Goal: Task Accomplishment & Management: Complete application form

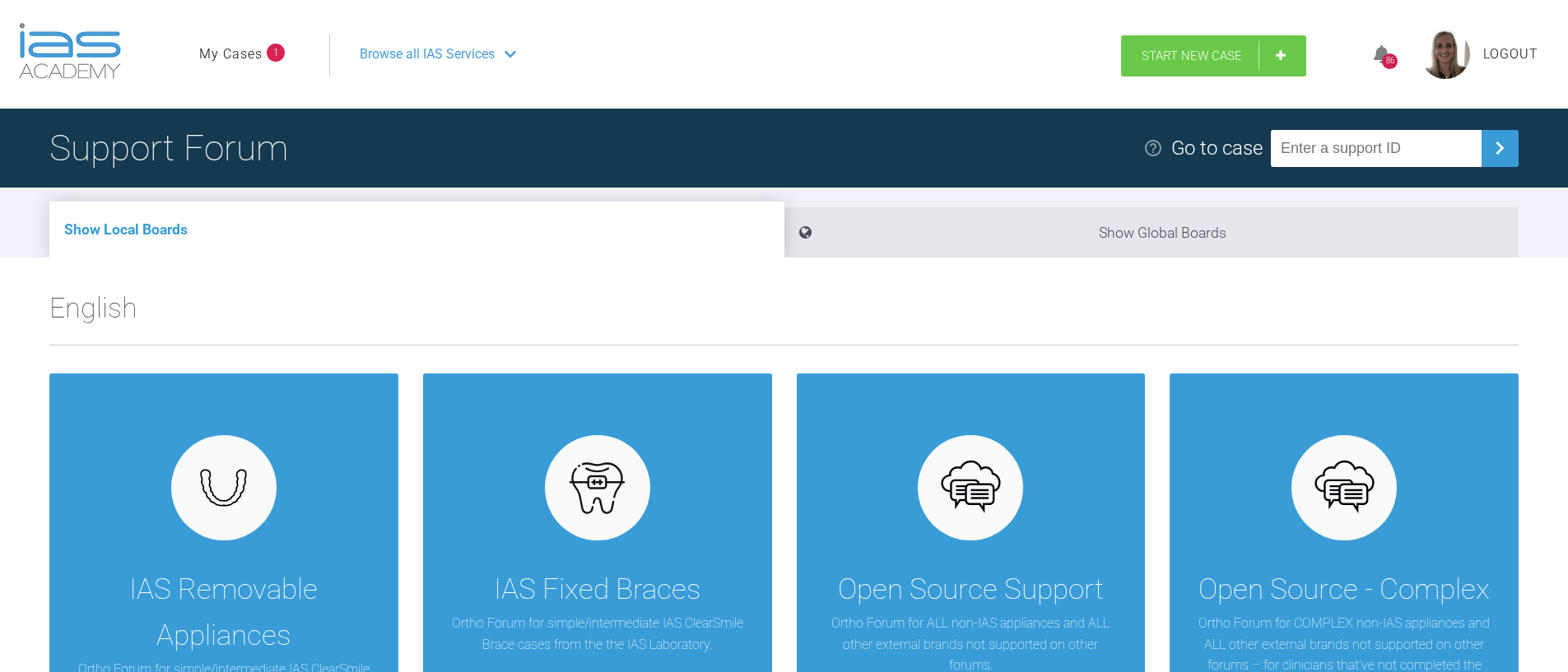
click at [1202, 50] on span "Start New Case" at bounding box center [1191, 56] width 100 height 15
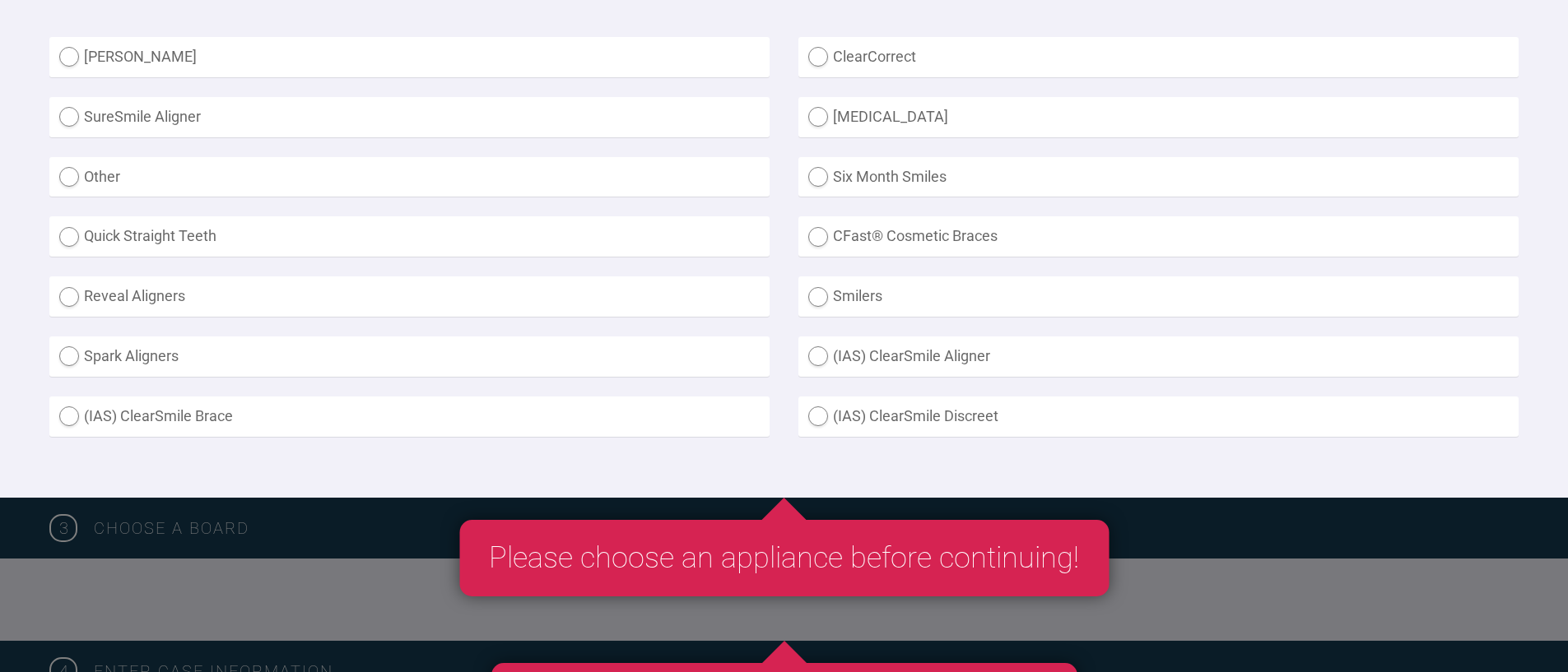
scroll to position [494, 0]
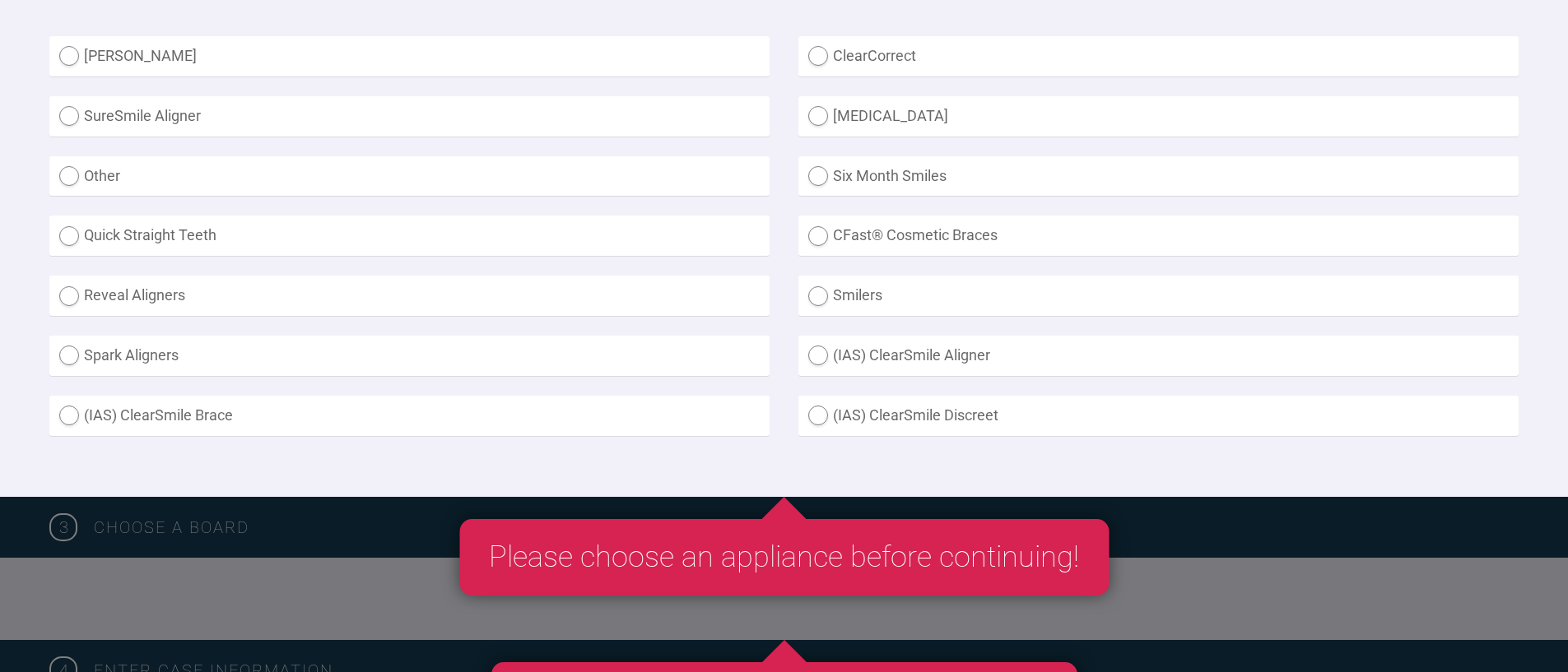
click at [155, 418] on label "(IAS) ClearSmile Brace" at bounding box center [409, 416] width 721 height 40
radio Brace "true"
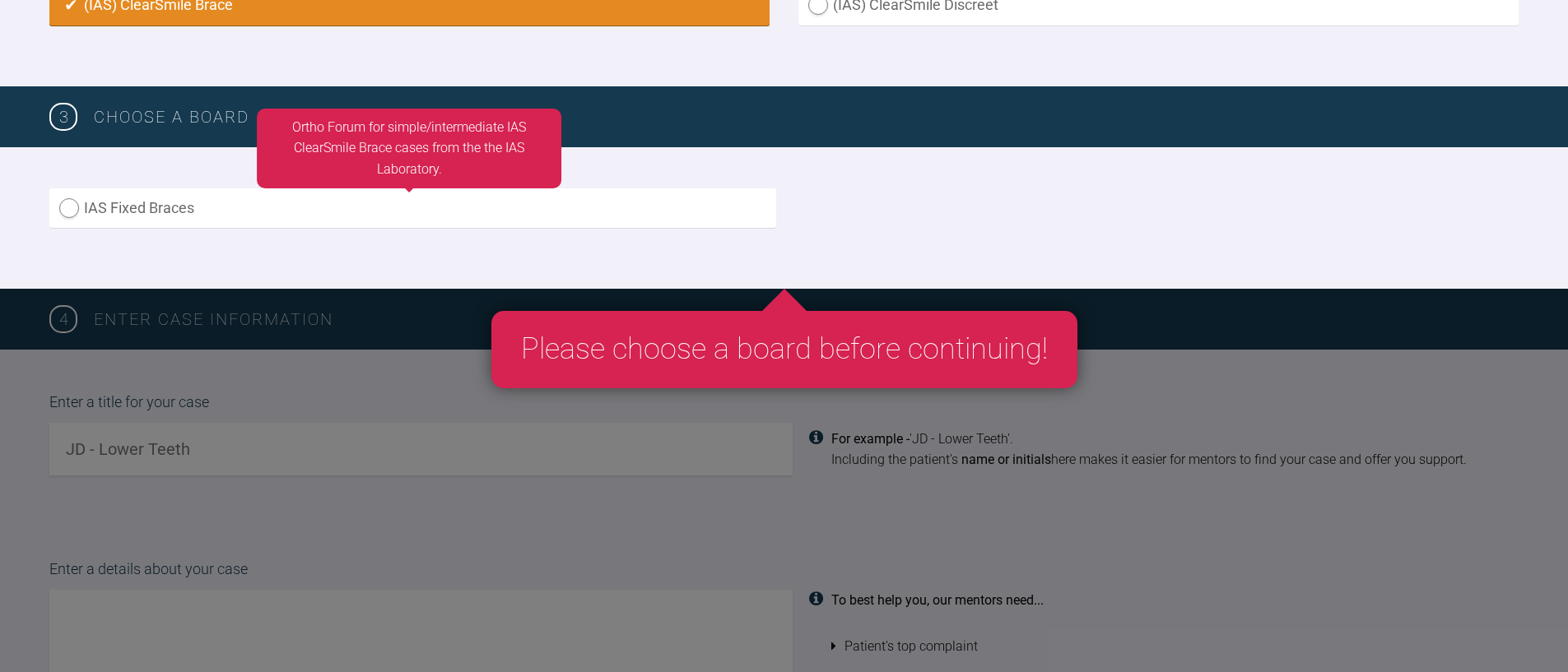
click at [218, 205] on label "IAS Fixed Braces" at bounding box center [413, 208] width 727 height 40
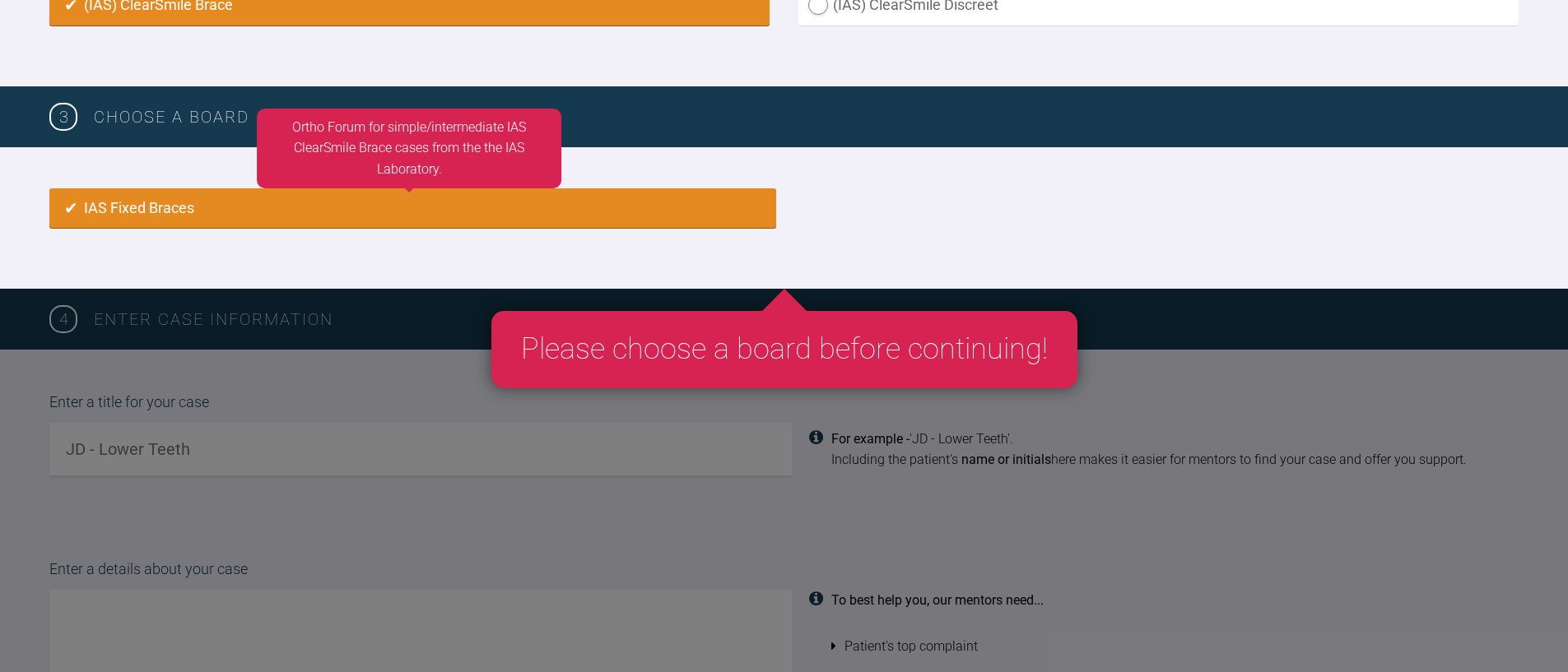
radio input "true"
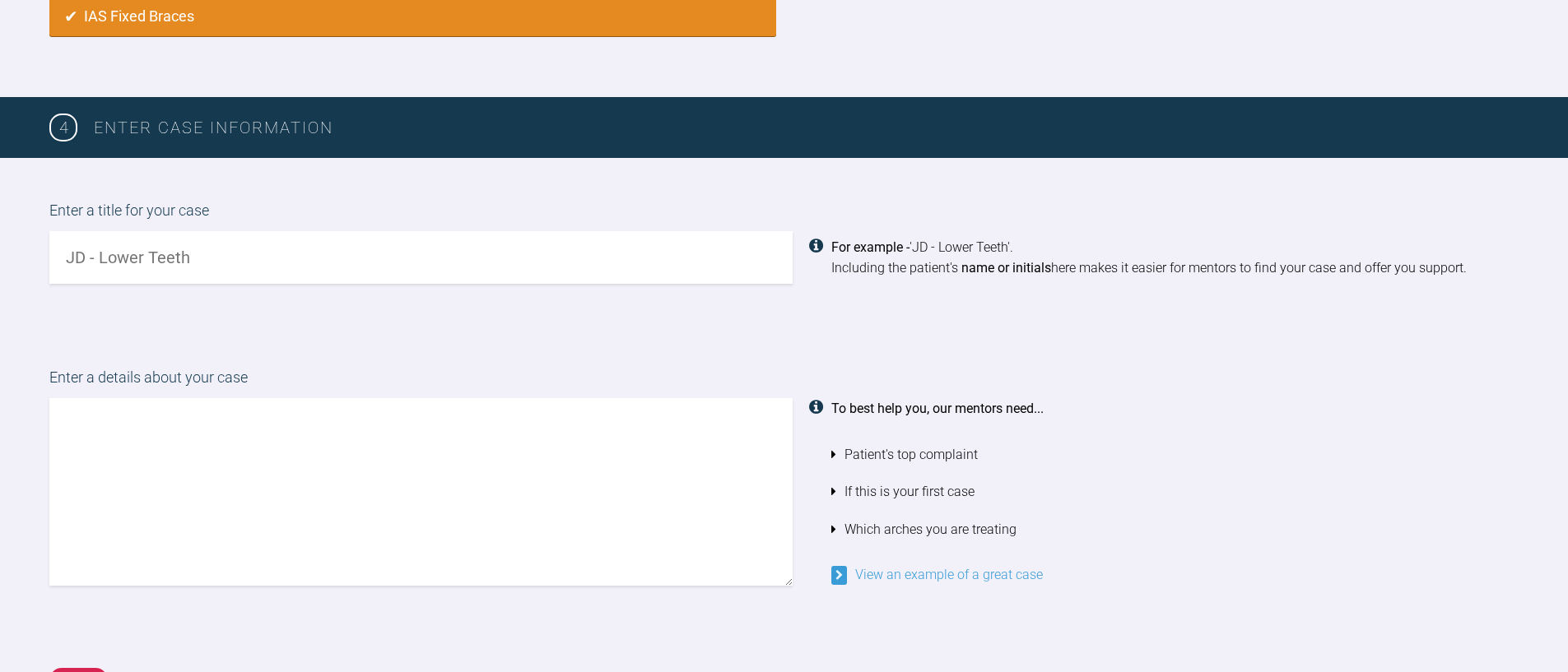
click at [208, 247] on input "text" at bounding box center [421, 257] width 744 height 52
type input "[PERSON_NAME] [PERSON_NAME]"
type textarea "H"
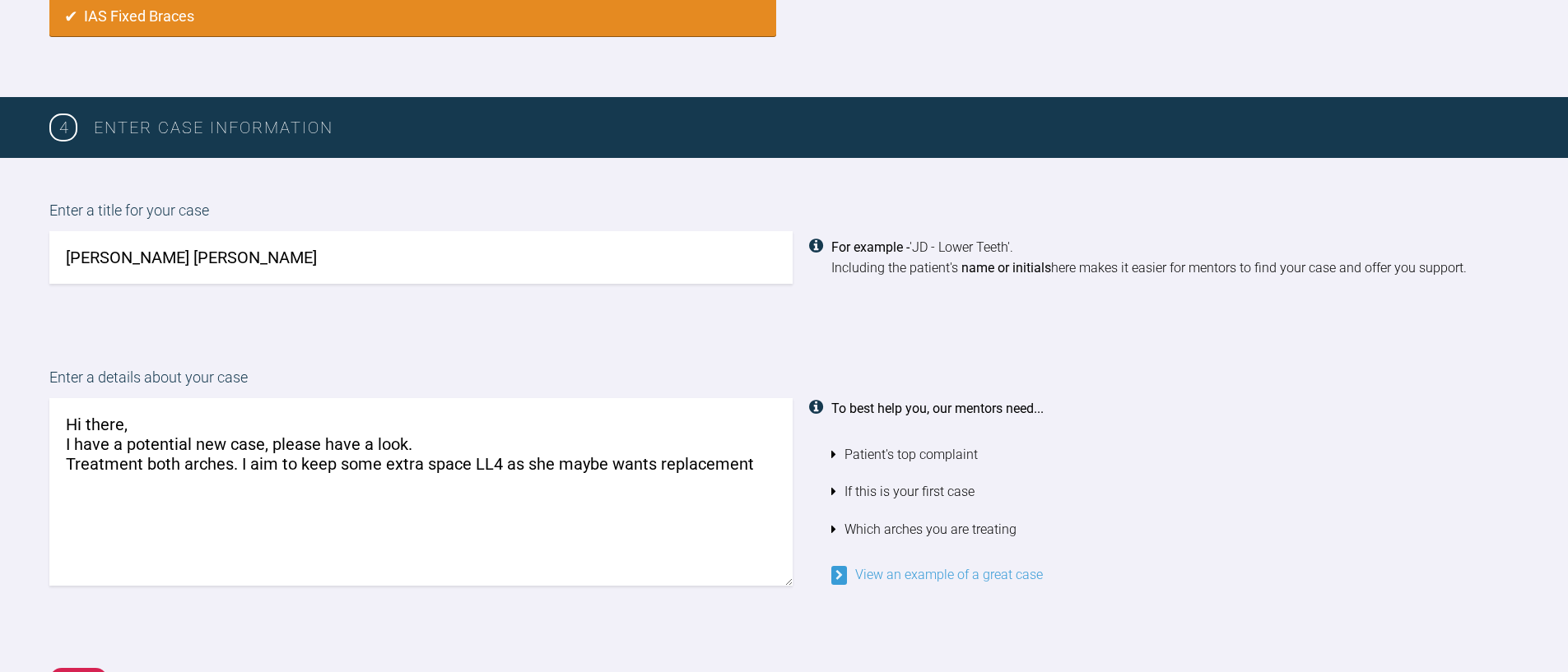
click at [655, 467] on textarea "Hi there, I have a potential new case, please have a look. Treatment both arche…" at bounding box center [421, 492] width 744 height 188
click at [802, 469] on div "To best help you, our mentors need... Patient's top complaint If this is your f…" at bounding box center [1157, 492] width 727 height 188
click at [765, 459] on textarea "Hi there, I have a potential new case, please have a look. Treatment both arche…" at bounding box center [421, 492] width 744 height 188
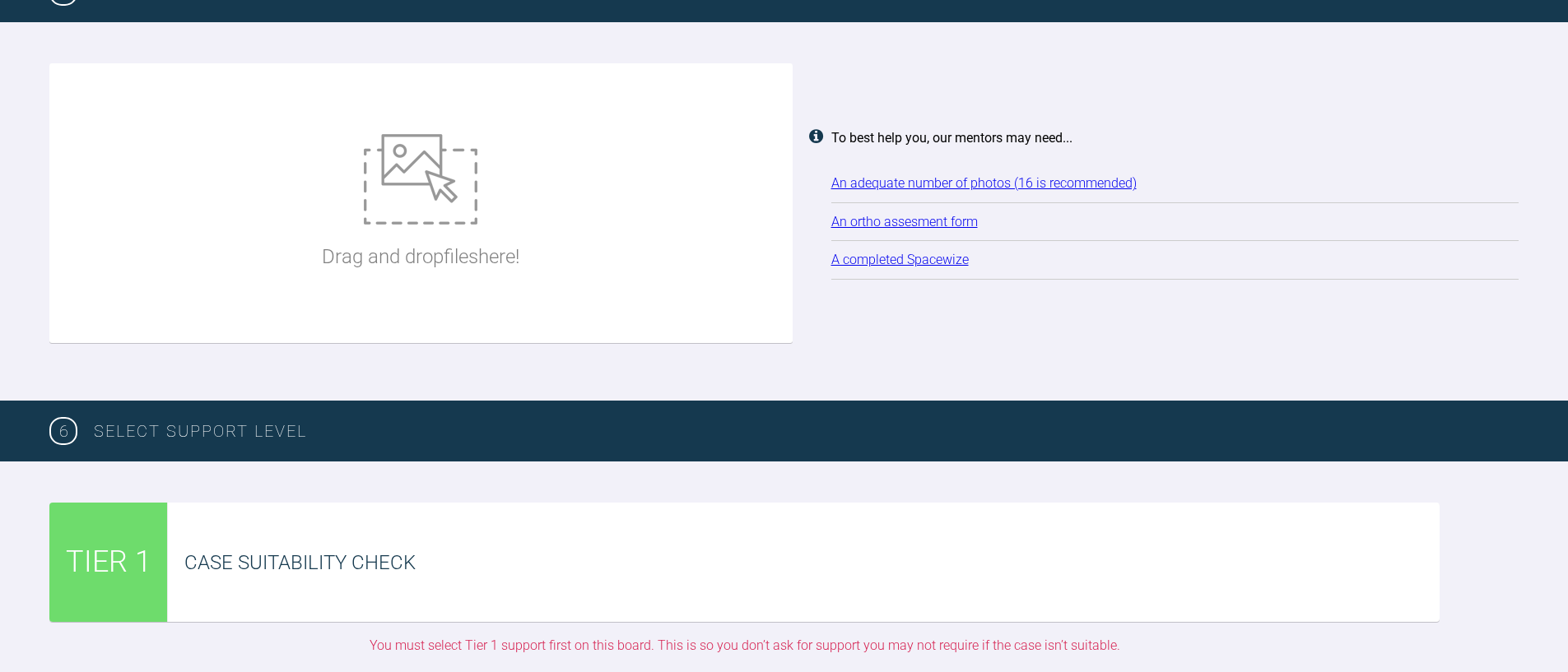
scroll to position [2083, 0]
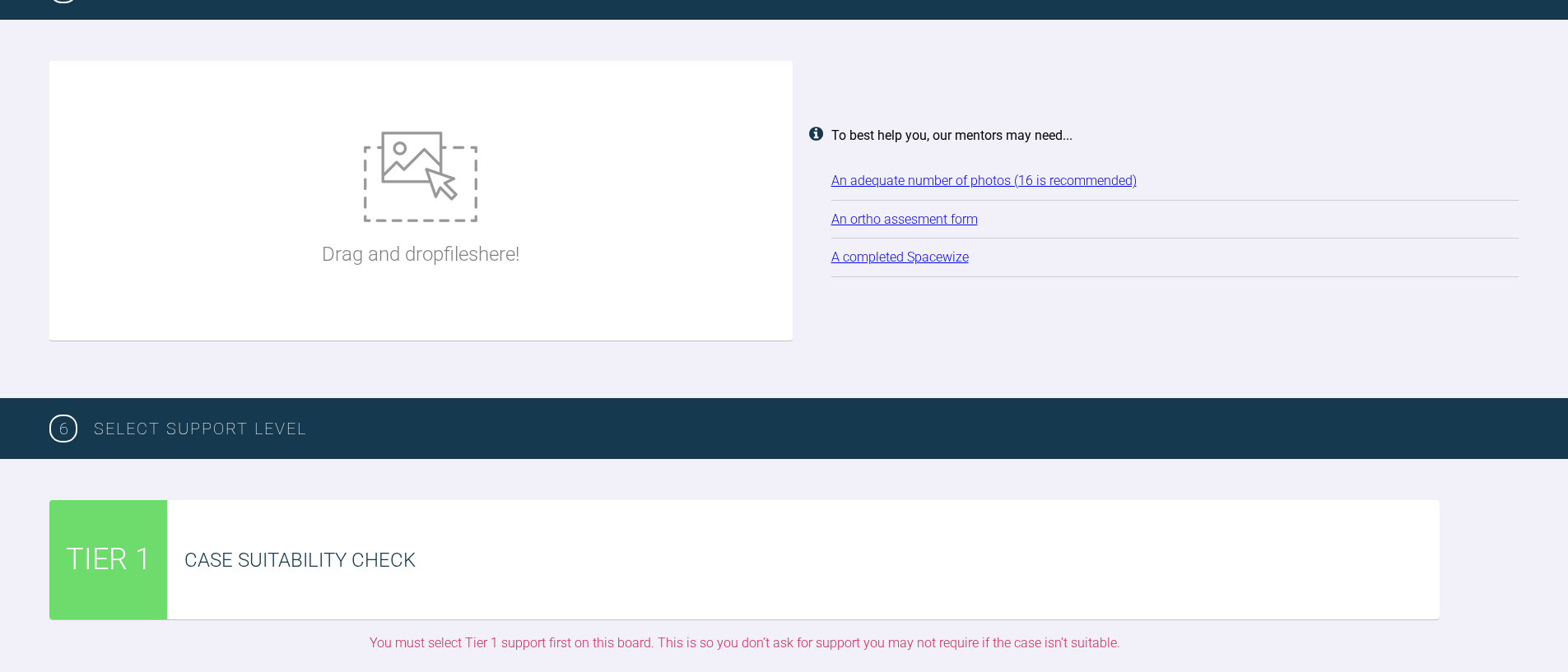
type textarea "Hi there, I have a potential new case, please have a look. Treatment both arche…"
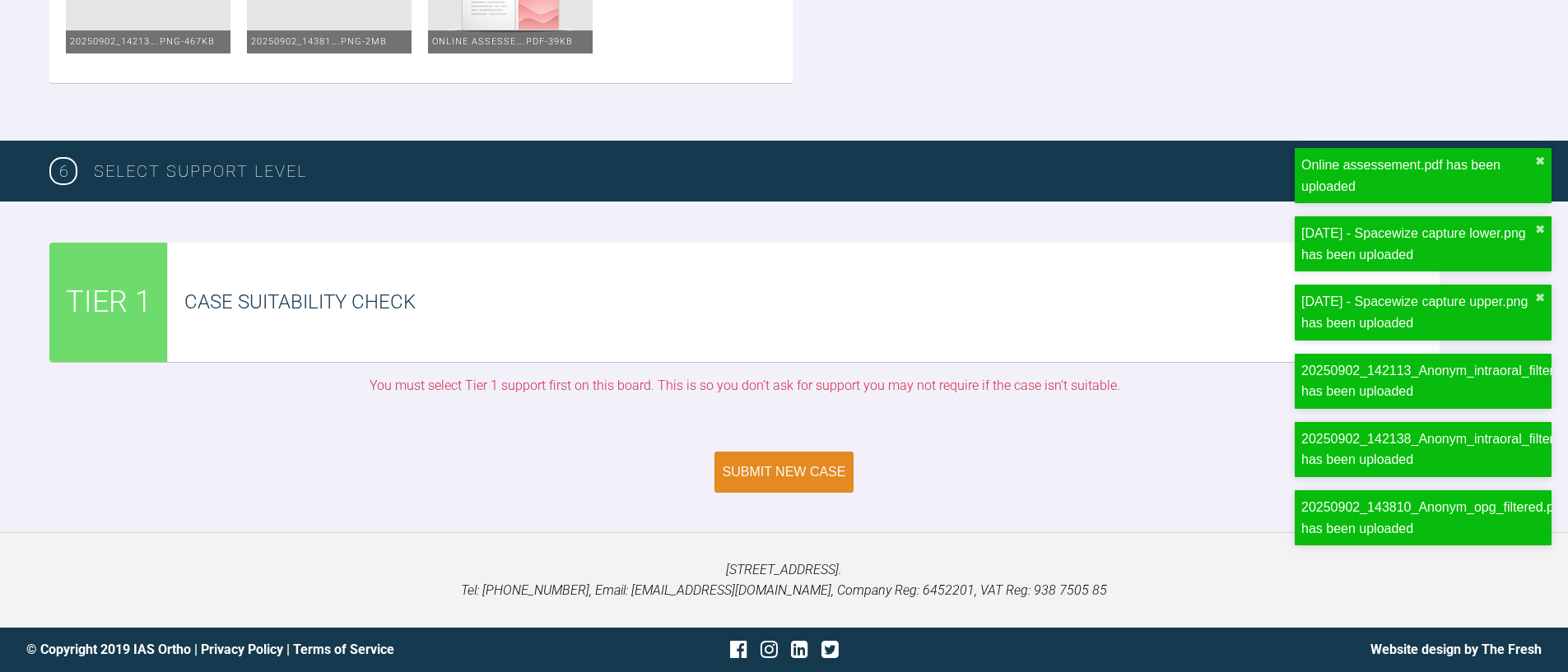
scroll to position [4546, 0]
click at [767, 480] on div "Submit New Case" at bounding box center [784, 473] width 124 height 15
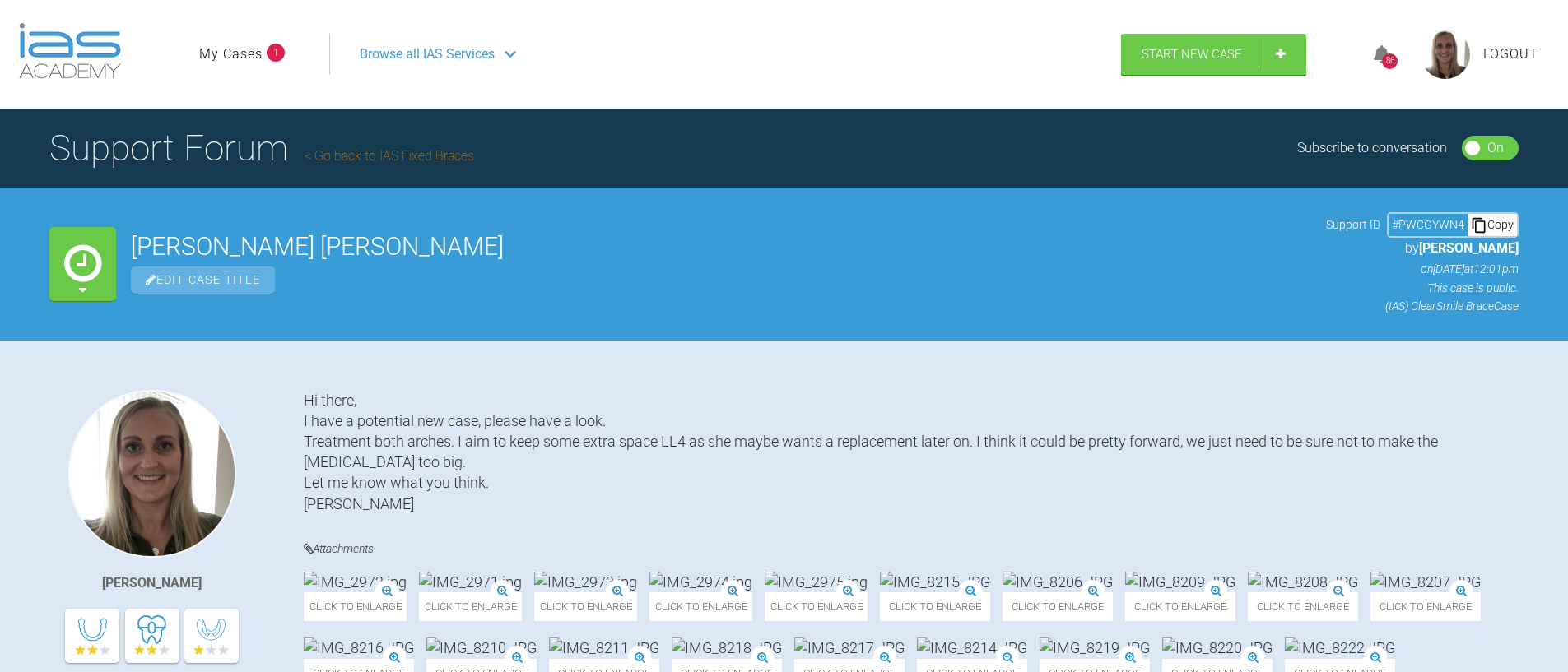
click at [234, 49] on link "My Cases" at bounding box center [230, 54] width 64 height 21
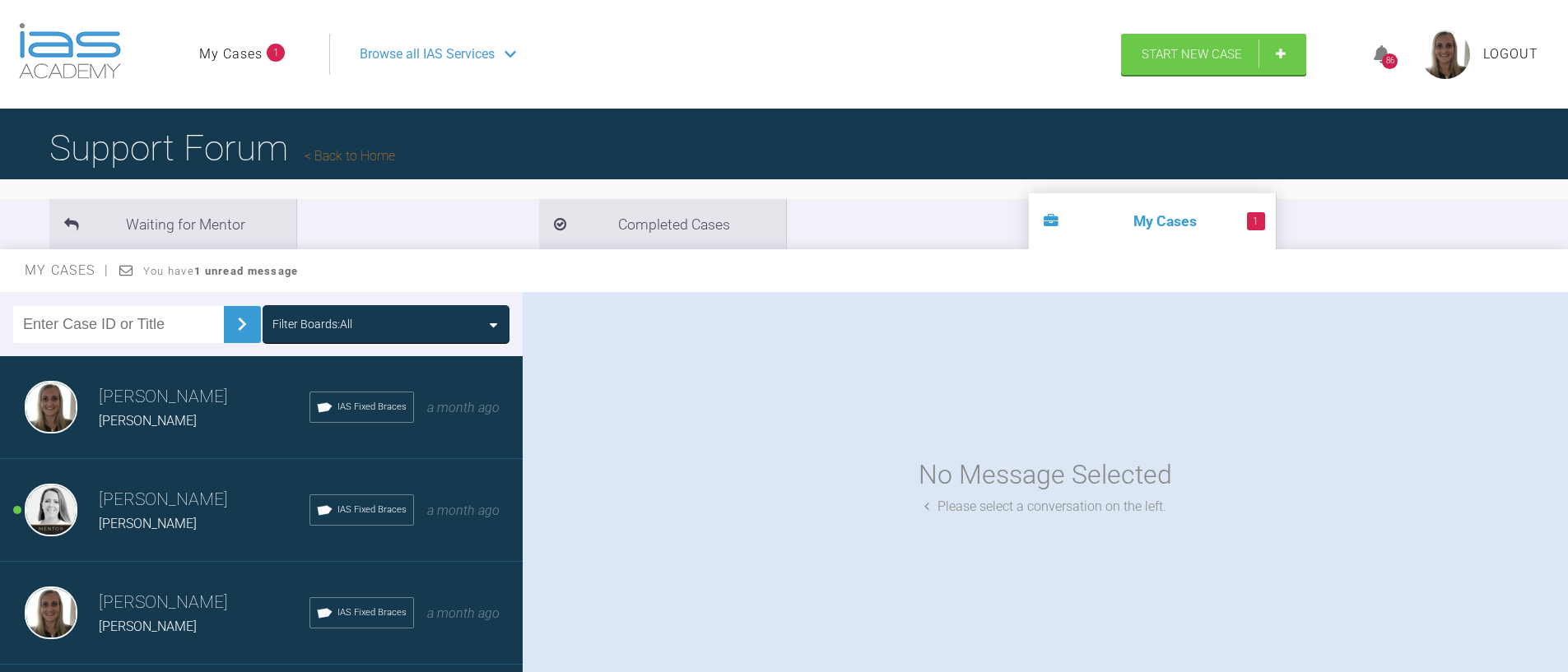
click at [192, 530] on span "[PERSON_NAME]" at bounding box center [148, 524] width 98 height 15
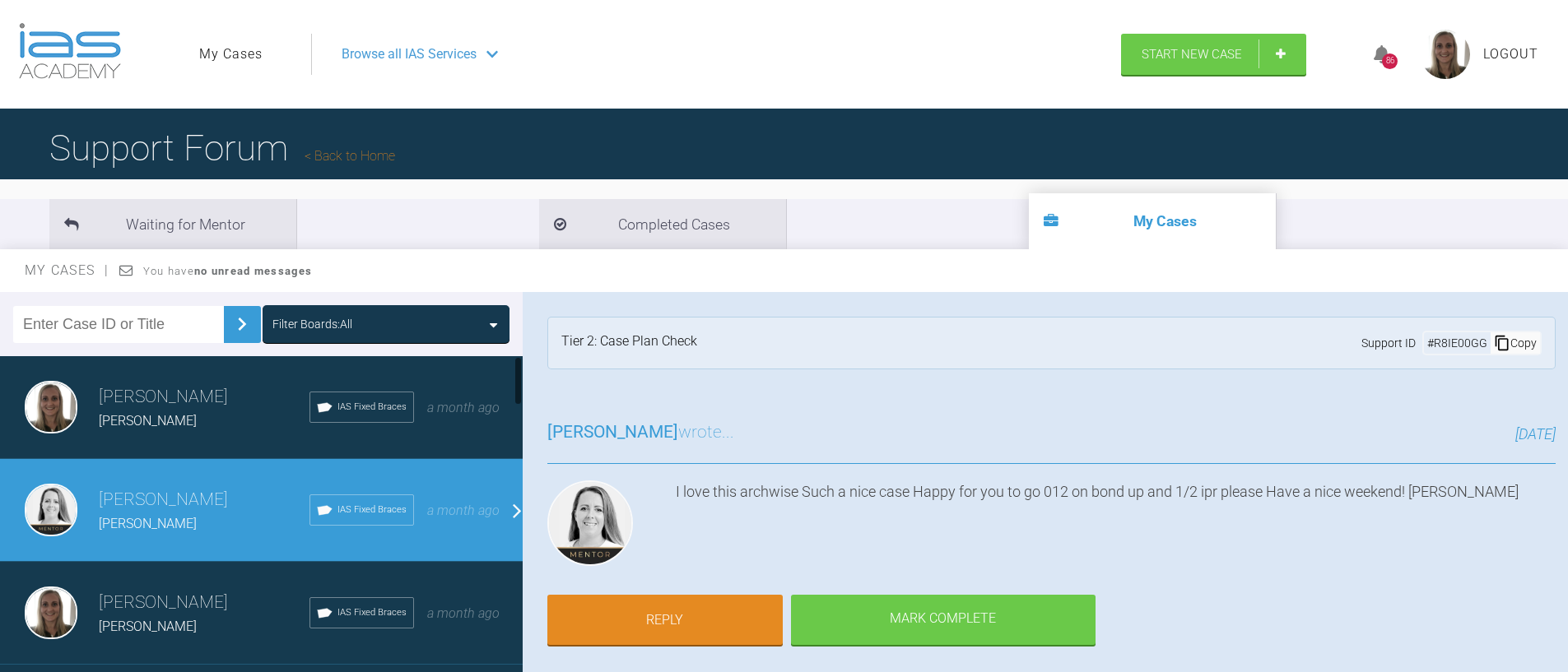
click at [198, 408] on h3 "[PERSON_NAME]" at bounding box center [204, 397] width 210 height 28
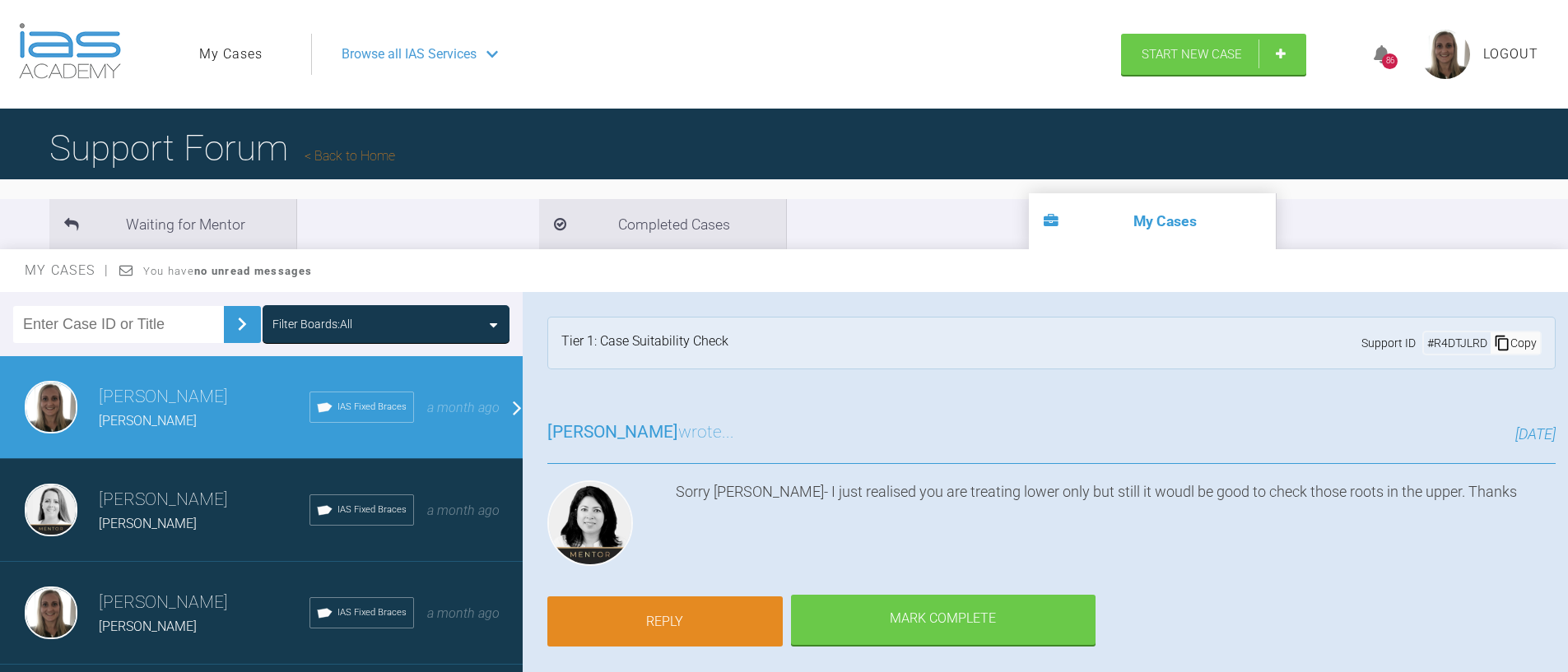
click at [710, 636] on link "Reply" at bounding box center [665, 623] width 235 height 51
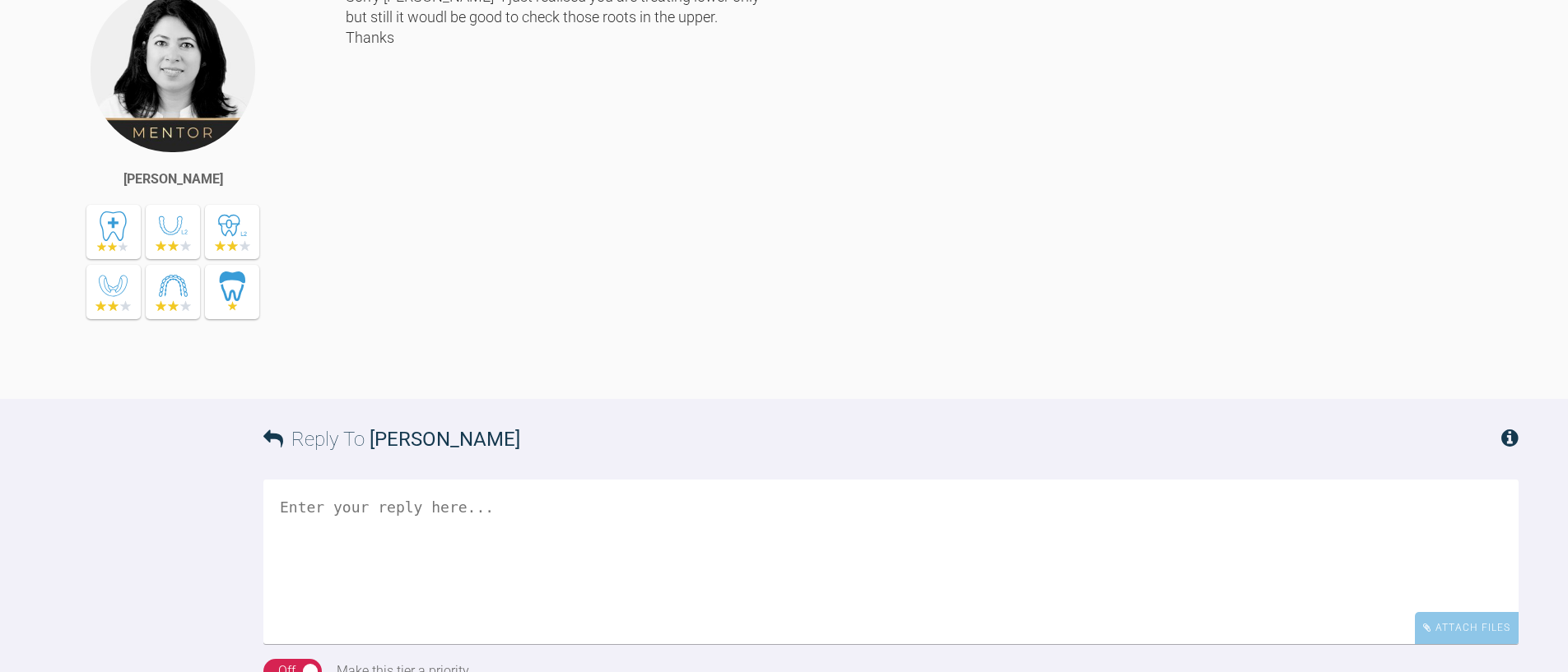
scroll to position [1676, 0]
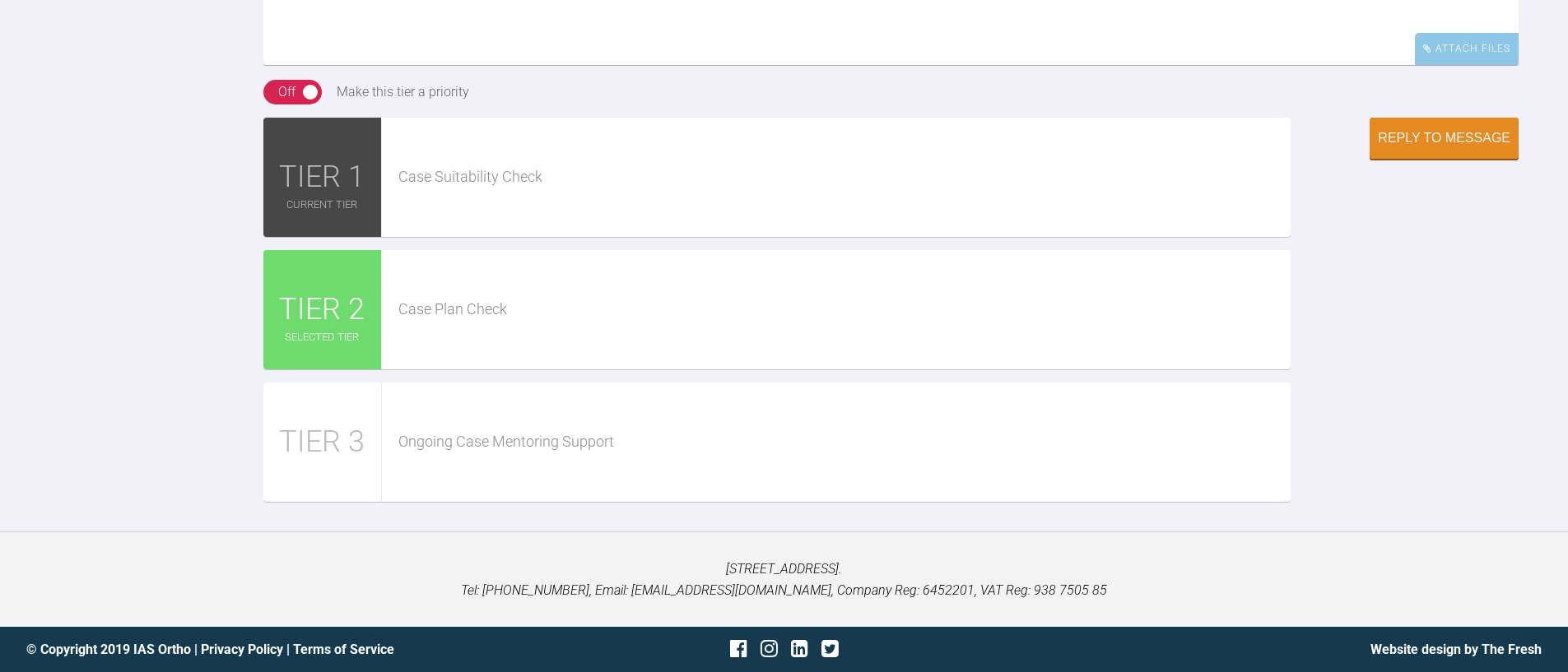
type textarea "Yes, she has had ortho treatment before as a teenager I think. What should we d…"
click at [1392, 161] on button "Reply to Message" at bounding box center [1444, 139] width 149 height 41
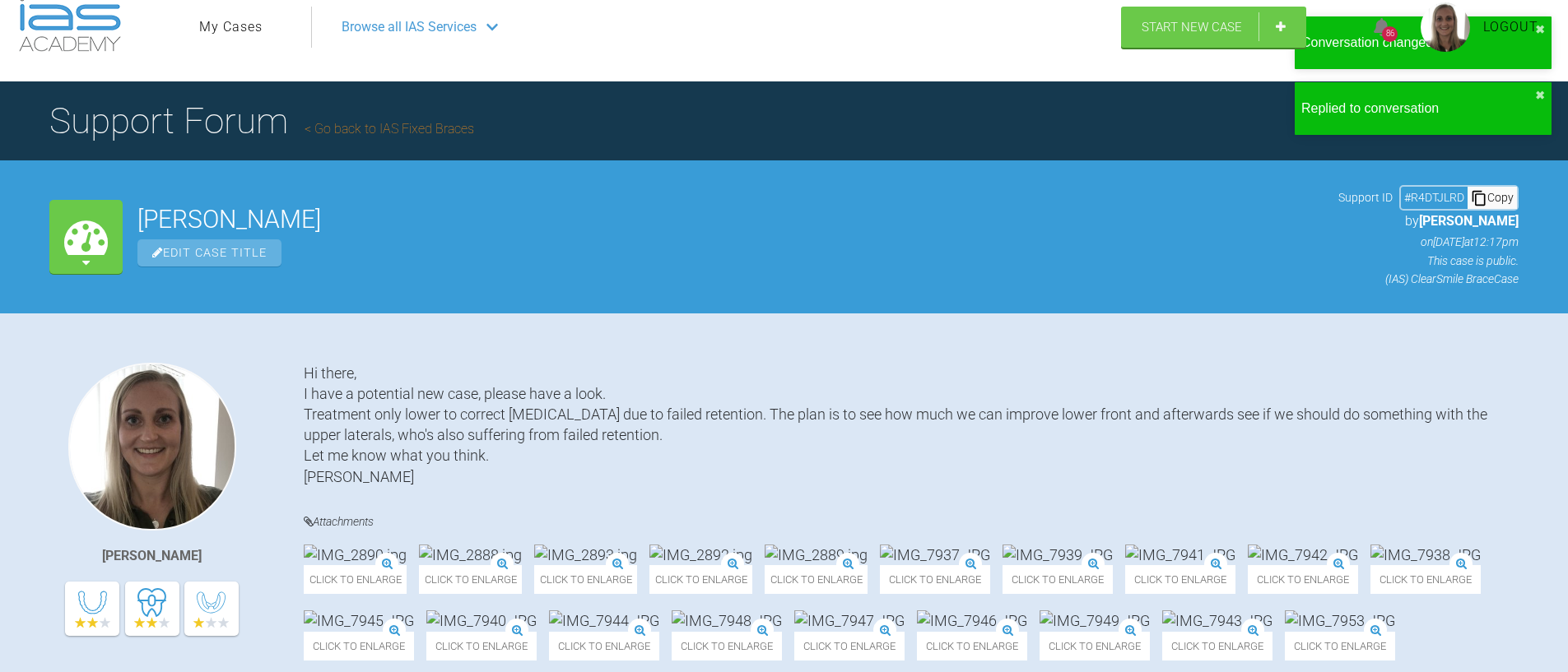
scroll to position [0, 0]
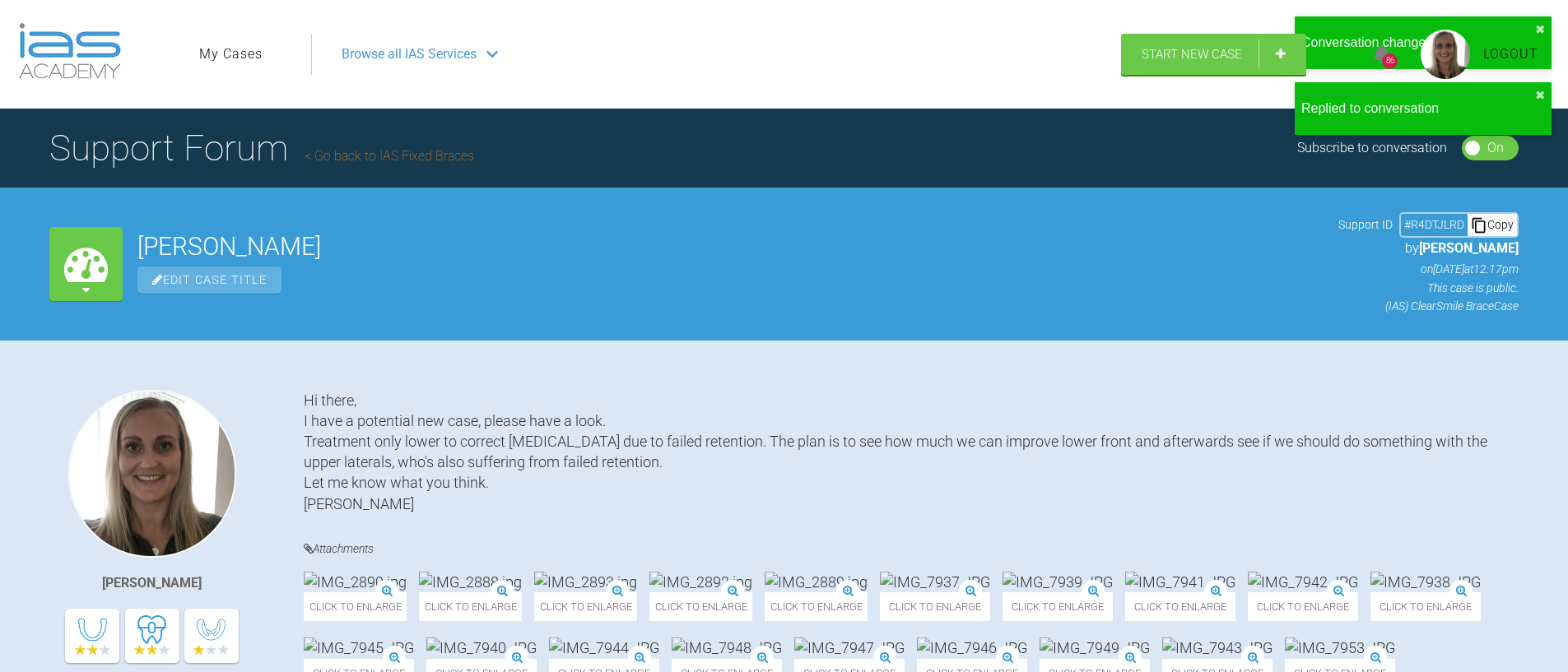
click at [234, 53] on link "My Cases" at bounding box center [230, 54] width 64 height 21
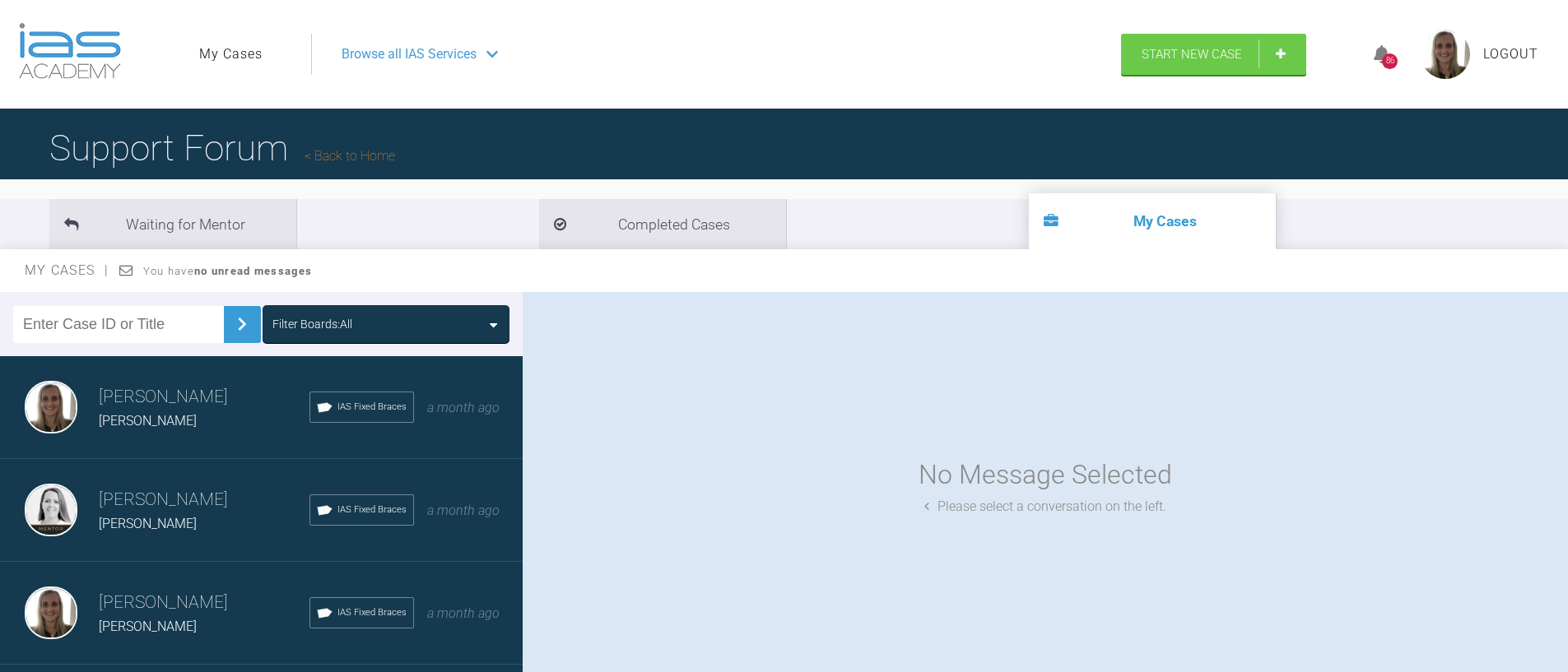
click at [441, 58] on span "Browse all IAS Services" at bounding box center [409, 54] width 135 height 21
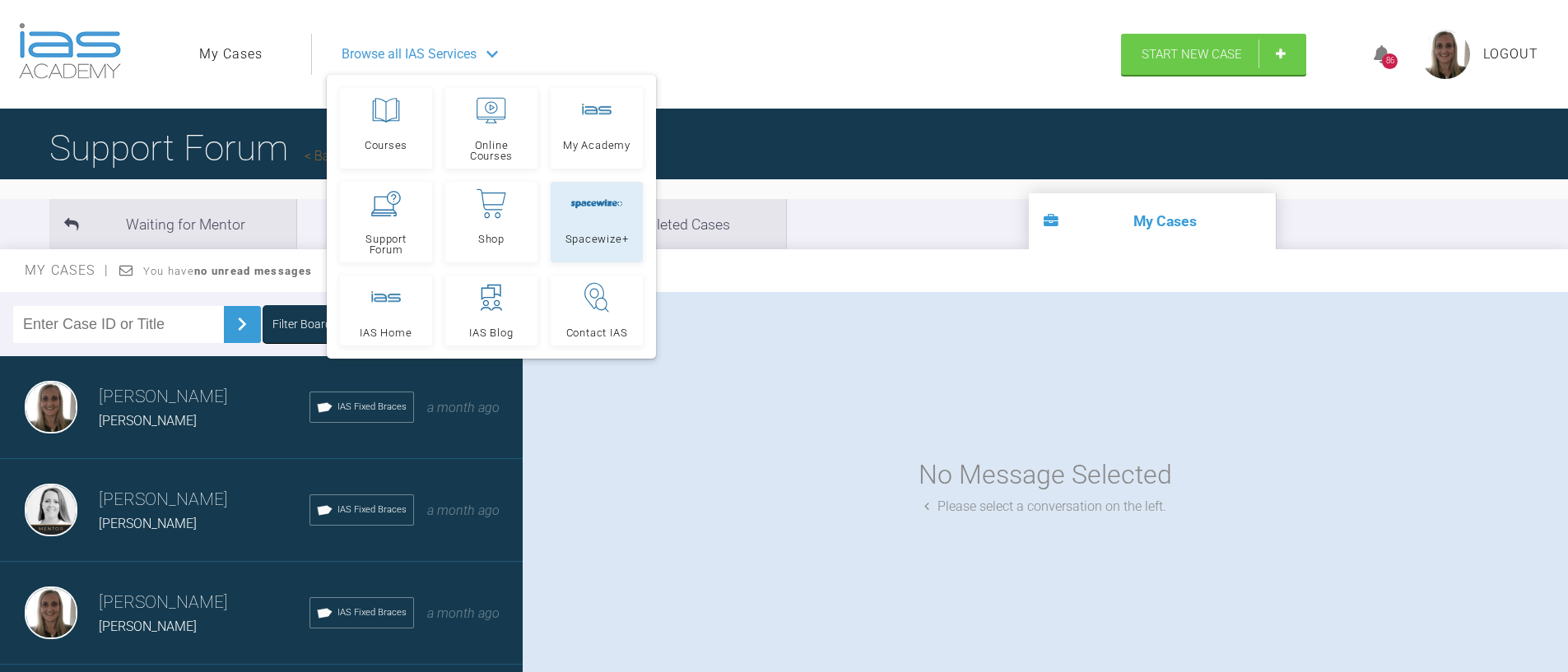
click at [575, 224] on link "Spacewize+" at bounding box center [596, 222] width 92 height 81
